Goal: Use online tool/utility: Utilize a website feature to perform a specific function

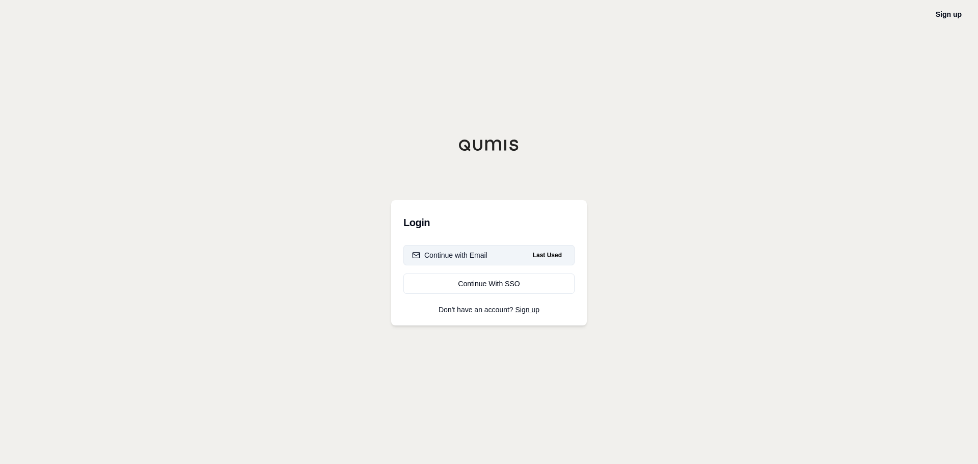
click at [504, 255] on button "Continue with Email Last Used" at bounding box center [488, 255] width 171 height 20
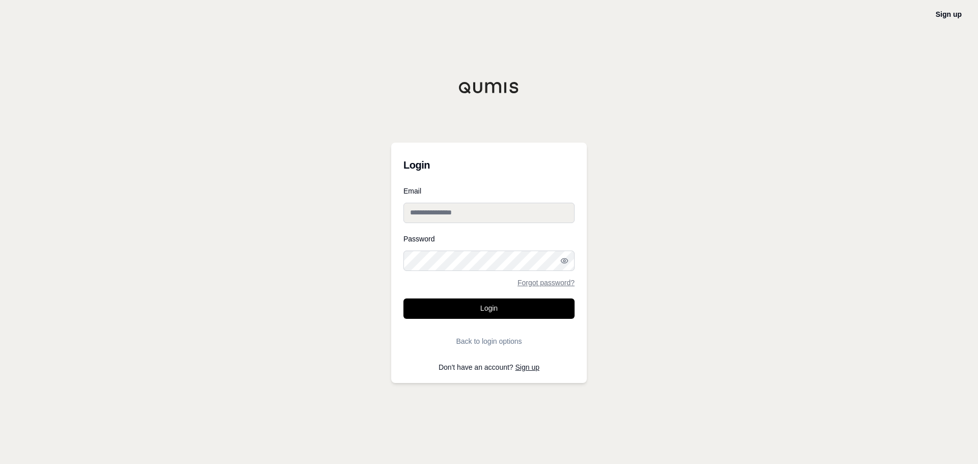
type input "**********"
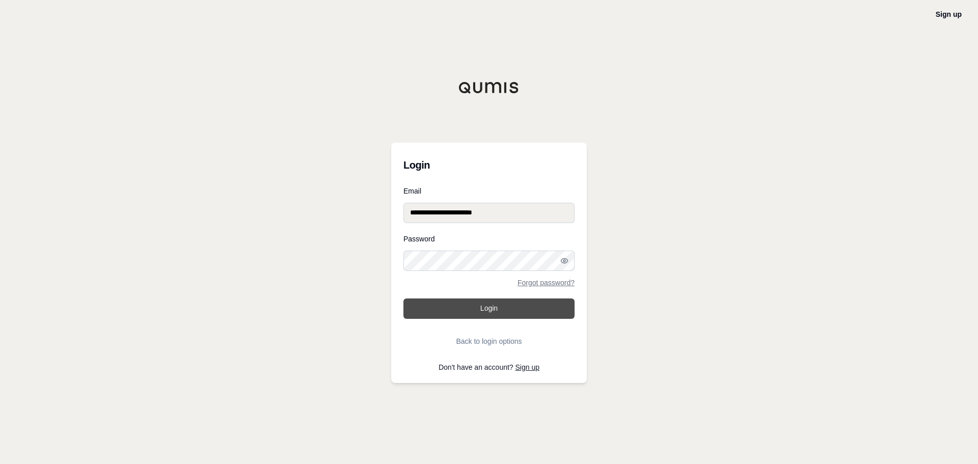
click at [498, 303] on button "Login" at bounding box center [488, 309] width 171 height 20
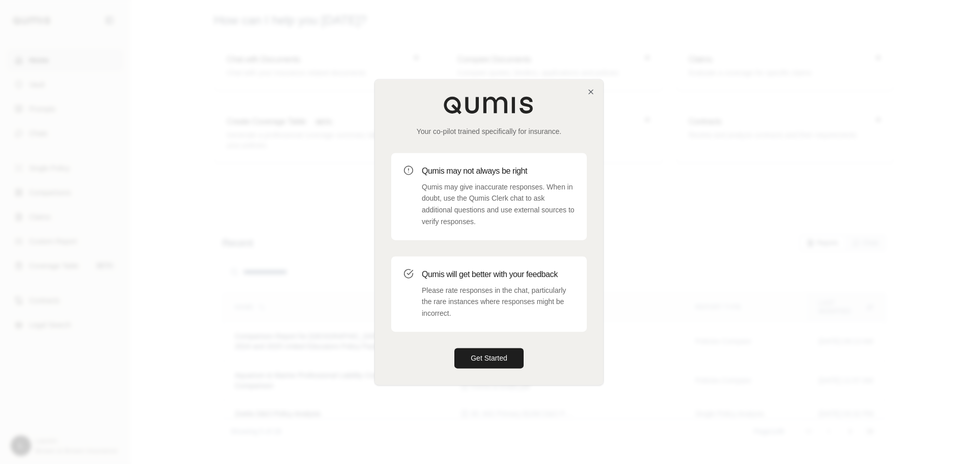
click at [592, 96] on div "Your co-pilot trained specifically for insurance. Qumis may not always be right…" at bounding box center [489, 231] width 228 height 305
click at [589, 93] on icon "button" at bounding box center [591, 92] width 8 height 8
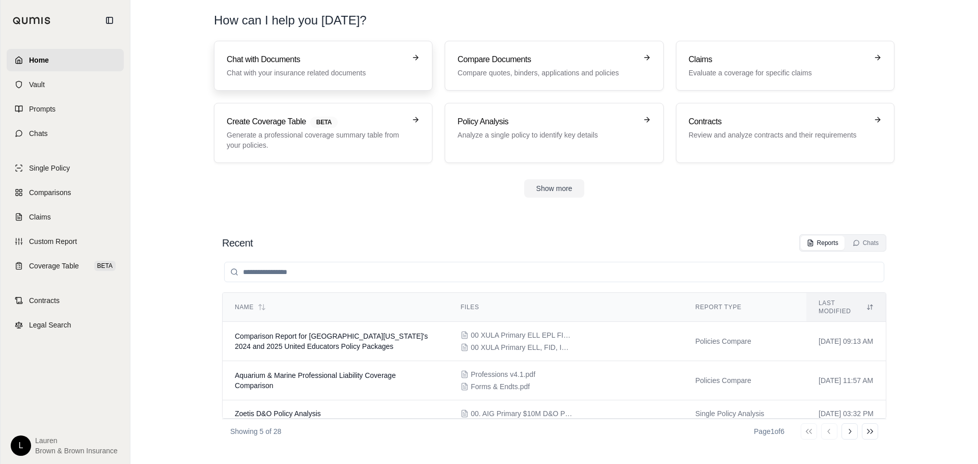
click at [342, 68] on p "Chat with your insurance related documents" at bounding box center [316, 73] width 179 height 10
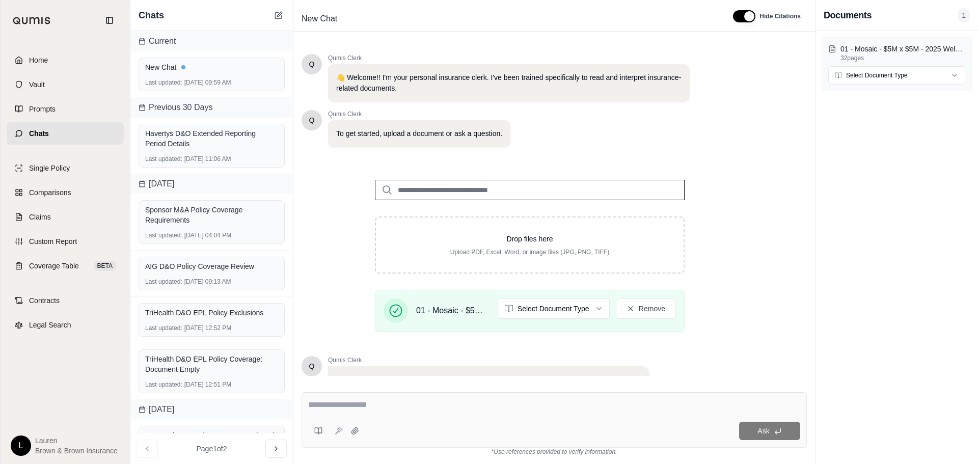
scroll to position [86, 0]
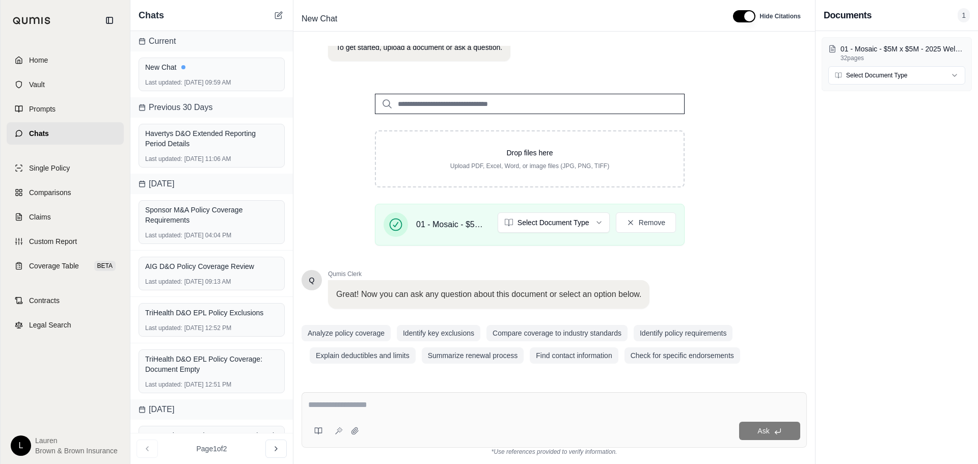
click at [398, 406] on textarea at bounding box center [554, 405] width 492 height 12
type textarea "**********"
click at [761, 431] on span "Ask" at bounding box center [763, 431] width 12 height 8
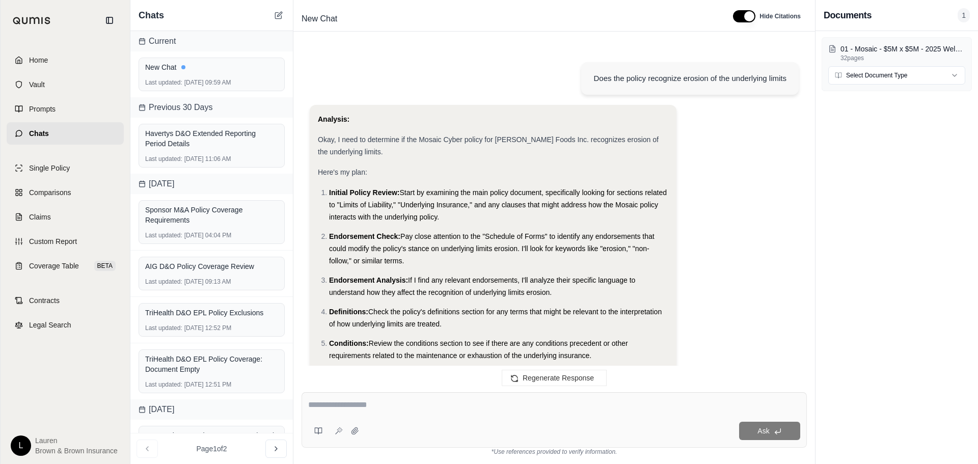
scroll to position [527, 0]
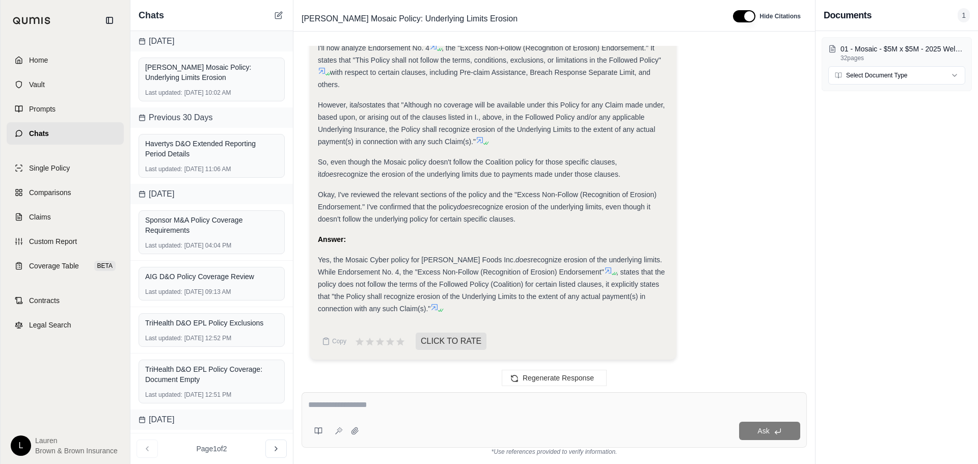
drag, startPoint x: 413, startPoint y: 308, endPoint x: 318, endPoint y: 259, distance: 106.8
click at [318, 259] on div "Yes, the Mosaic Cyber policy for [PERSON_NAME] Foods Inc. does recognize erosio…" at bounding box center [493, 284] width 350 height 61
copy div "Yes, the Mosaic Cyber policy for [PERSON_NAME] Foods Inc. does recognize erosio…"
